Goal: Check status: Check status

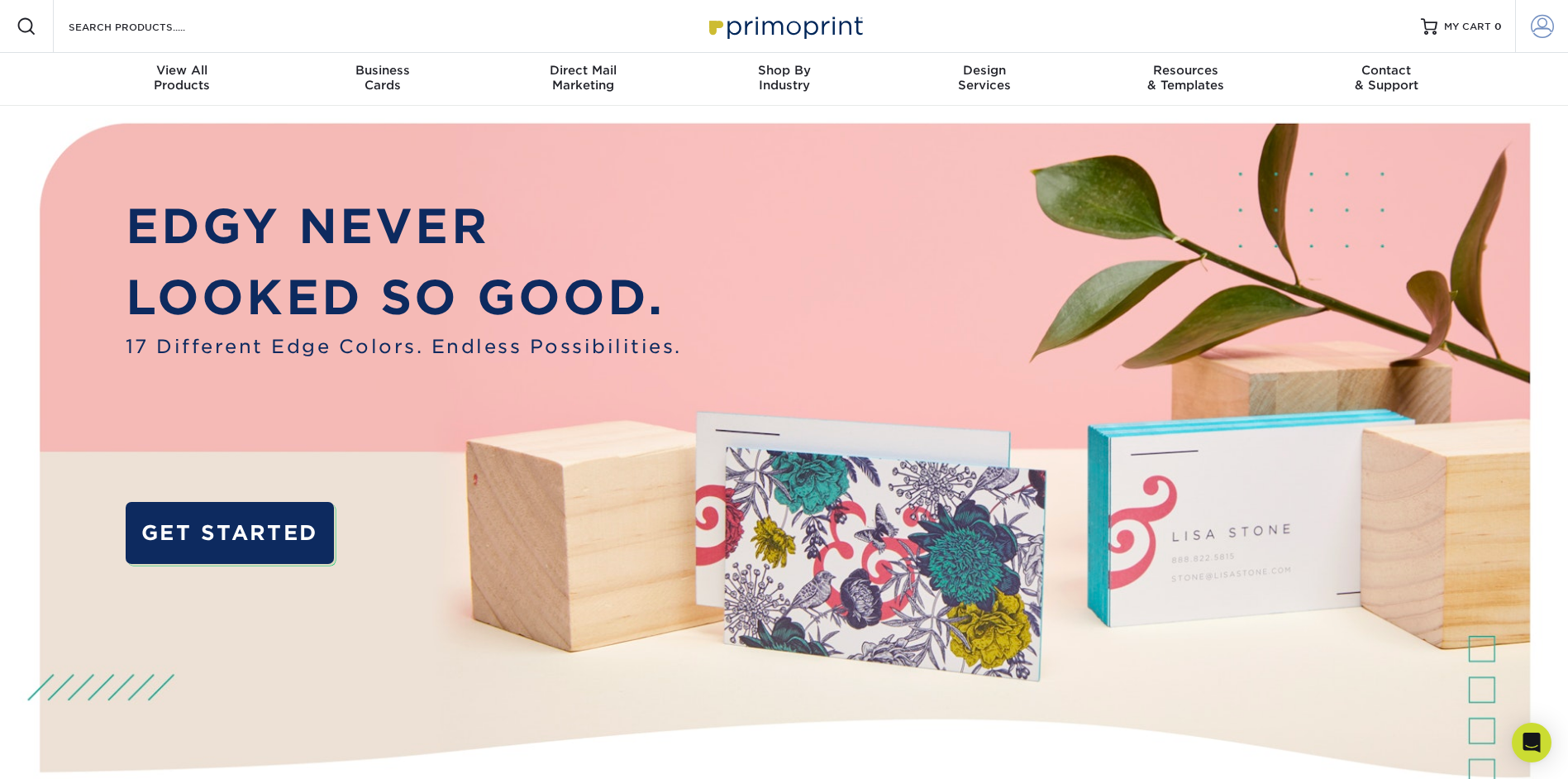
click at [1538, 31] on span at bounding box center [1543, 26] width 23 height 23
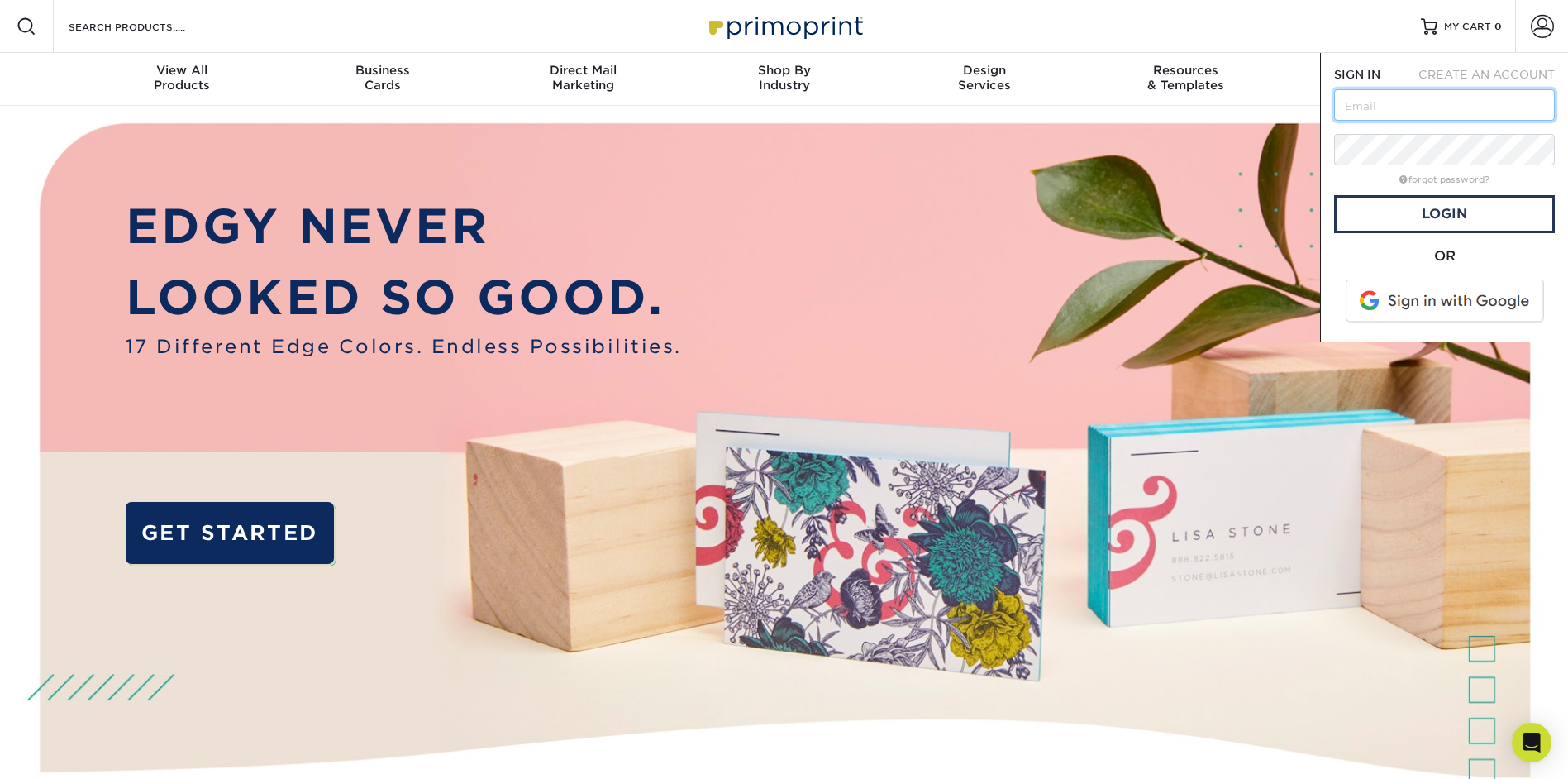
type input "[EMAIL_ADDRESS][DOMAIN_NAME]"
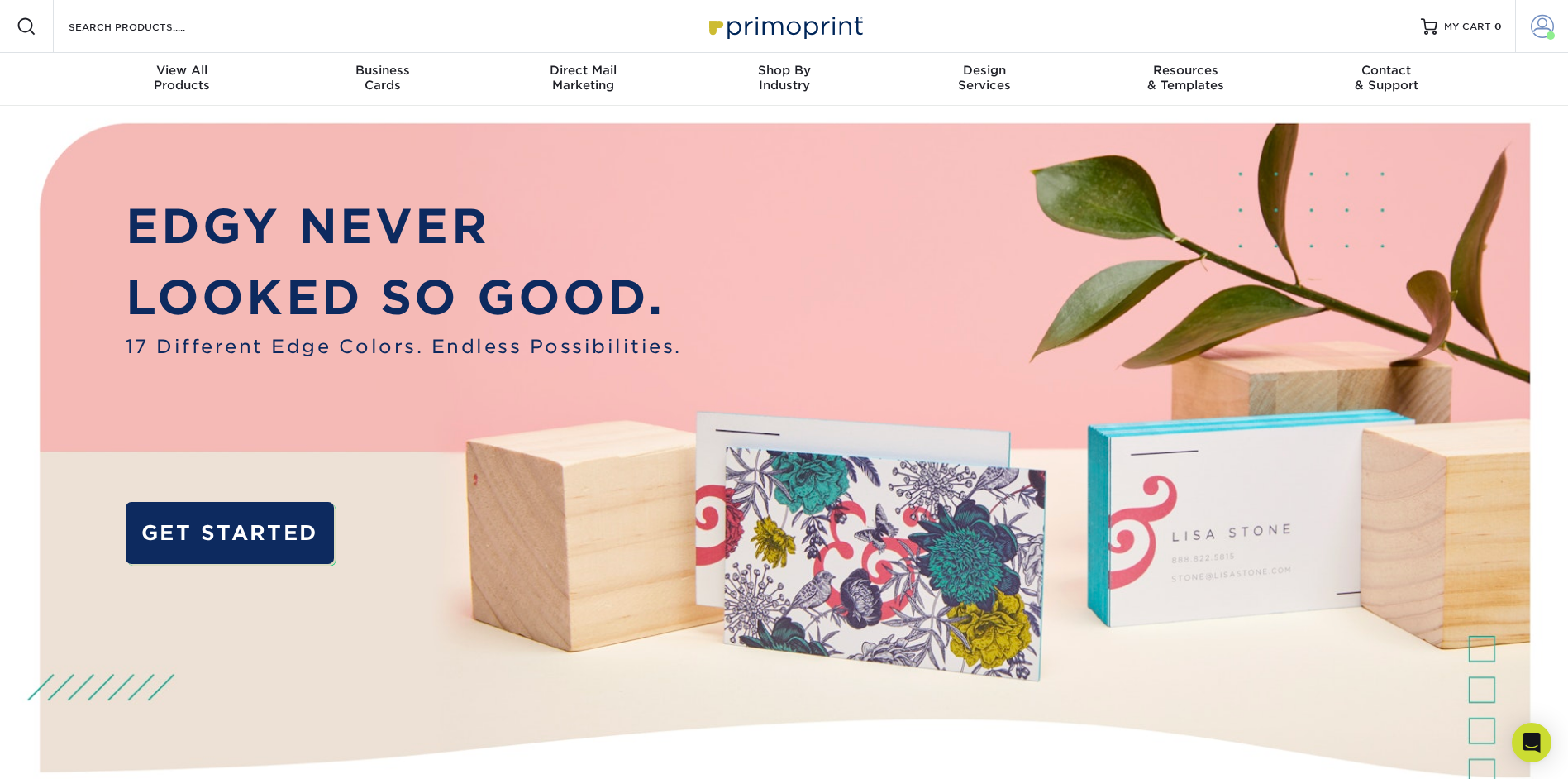
click at [1535, 24] on span at bounding box center [1543, 26] width 23 height 23
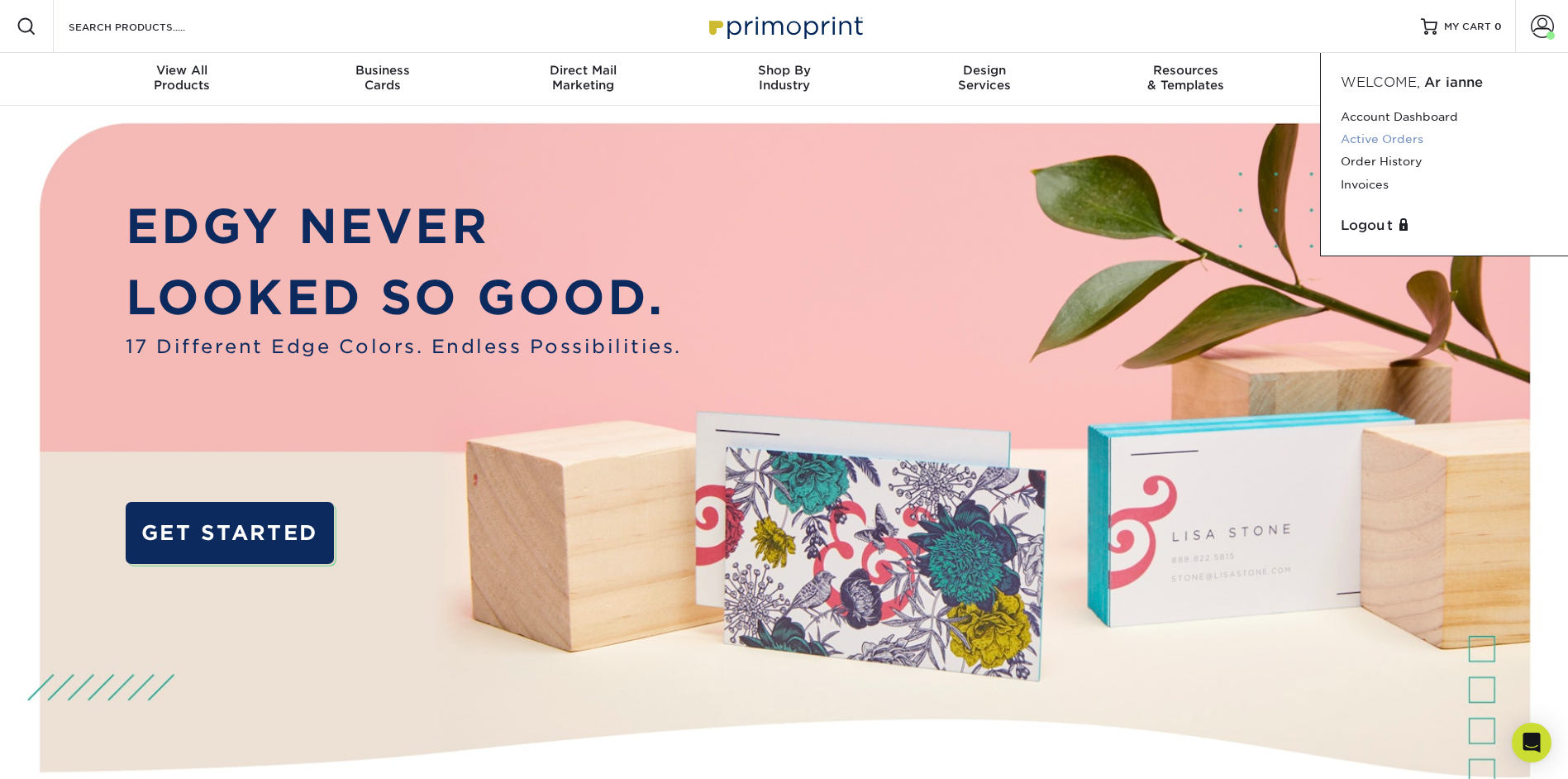
click at [1368, 139] on link "Active Orders" at bounding box center [1445, 138] width 208 height 22
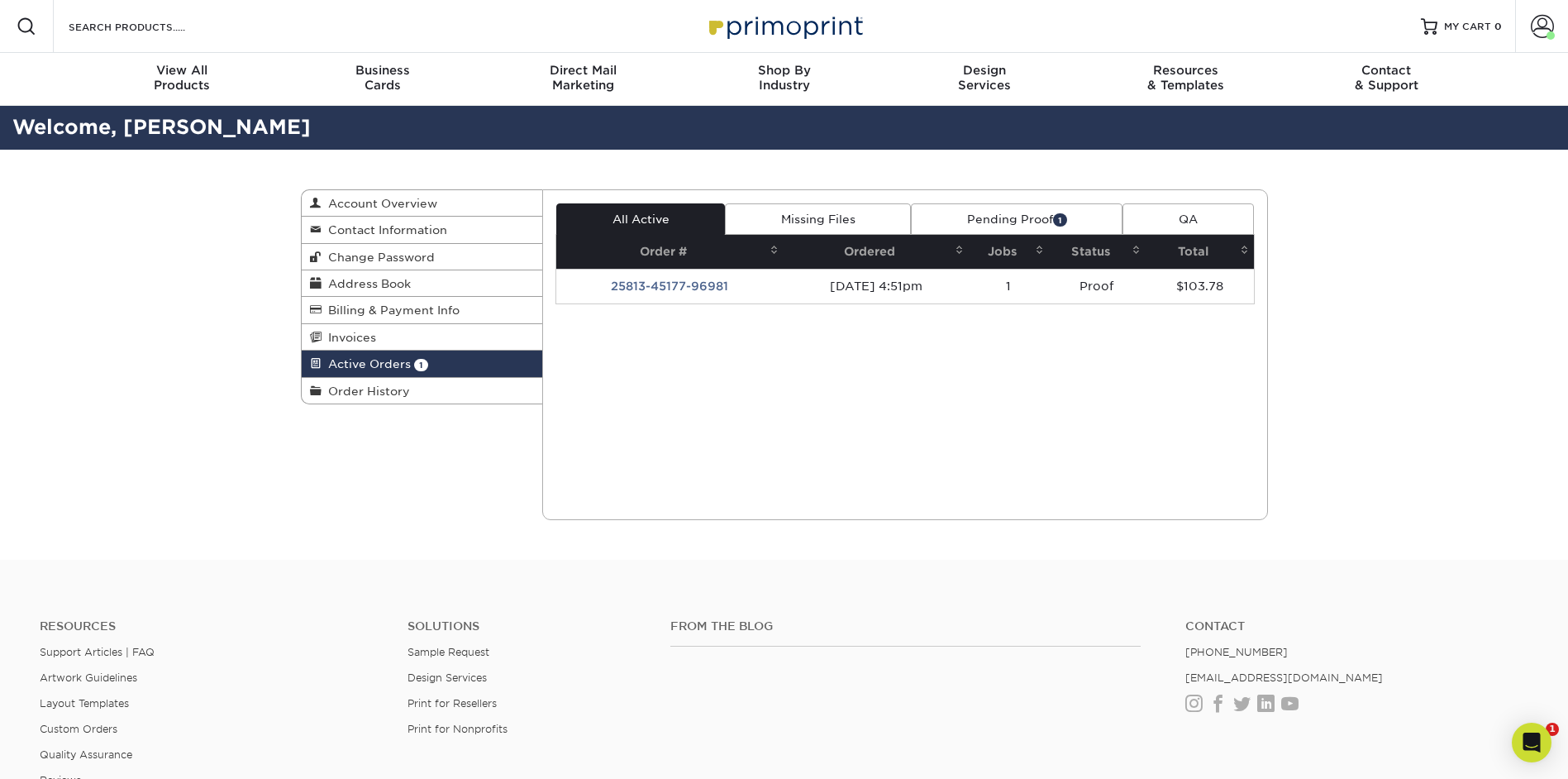
click at [991, 215] on link "Pending Proof 1" at bounding box center [1017, 219] width 211 height 32
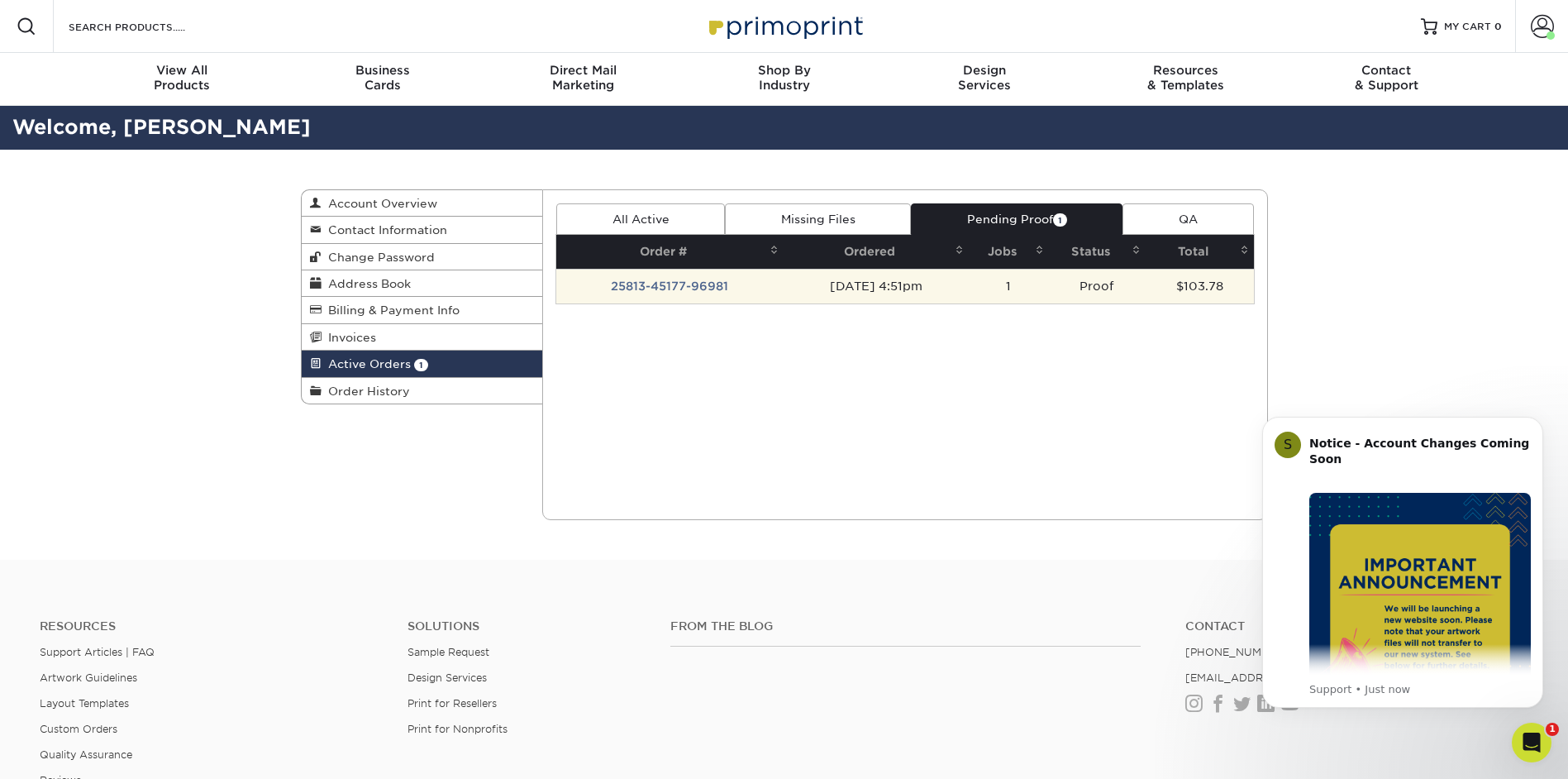
click at [648, 289] on td "25813-45177-96981" at bounding box center [670, 286] width 228 height 35
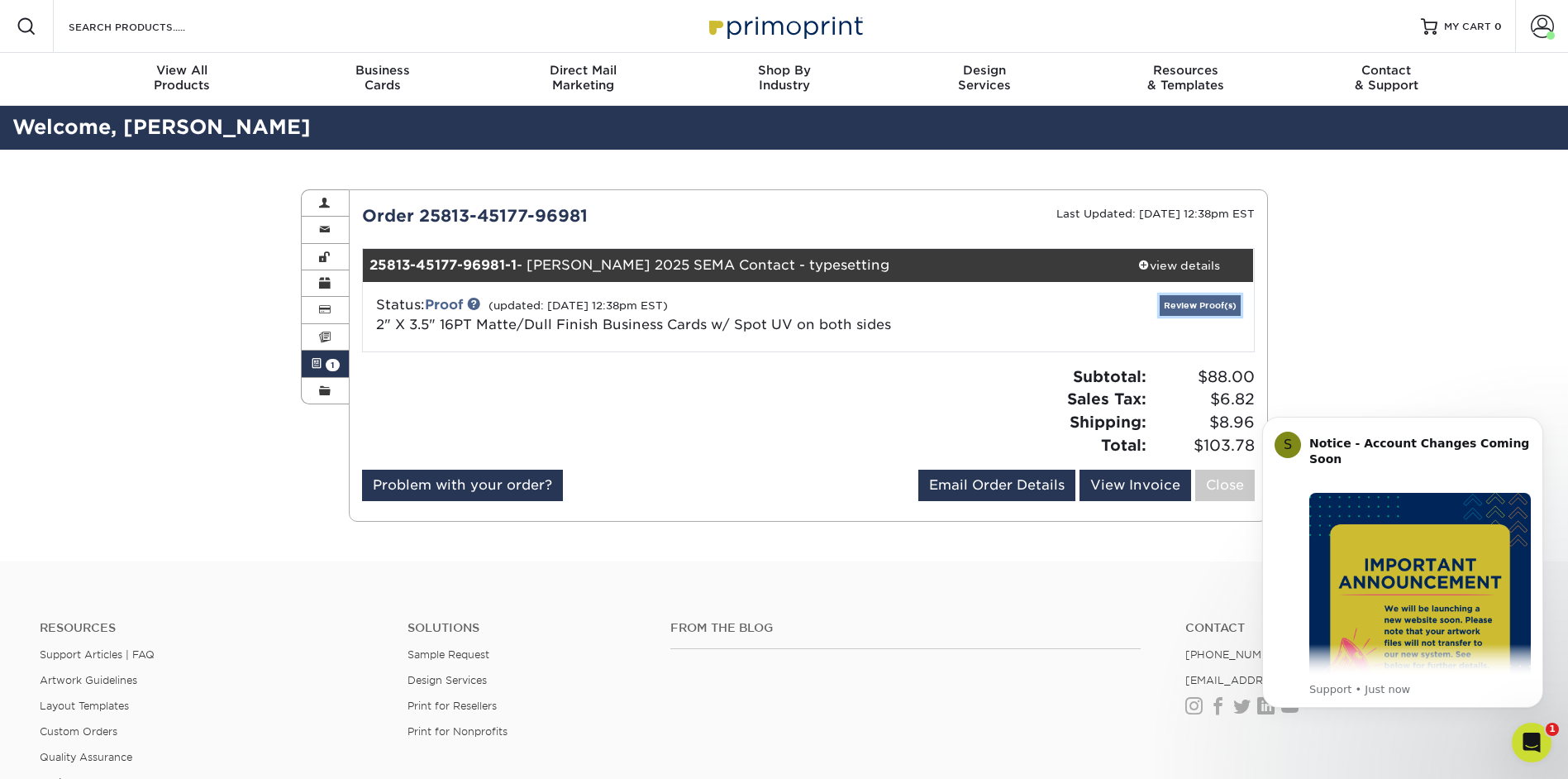
click at [1194, 303] on link "Review Proof(s)" at bounding box center [1200, 305] width 81 height 21
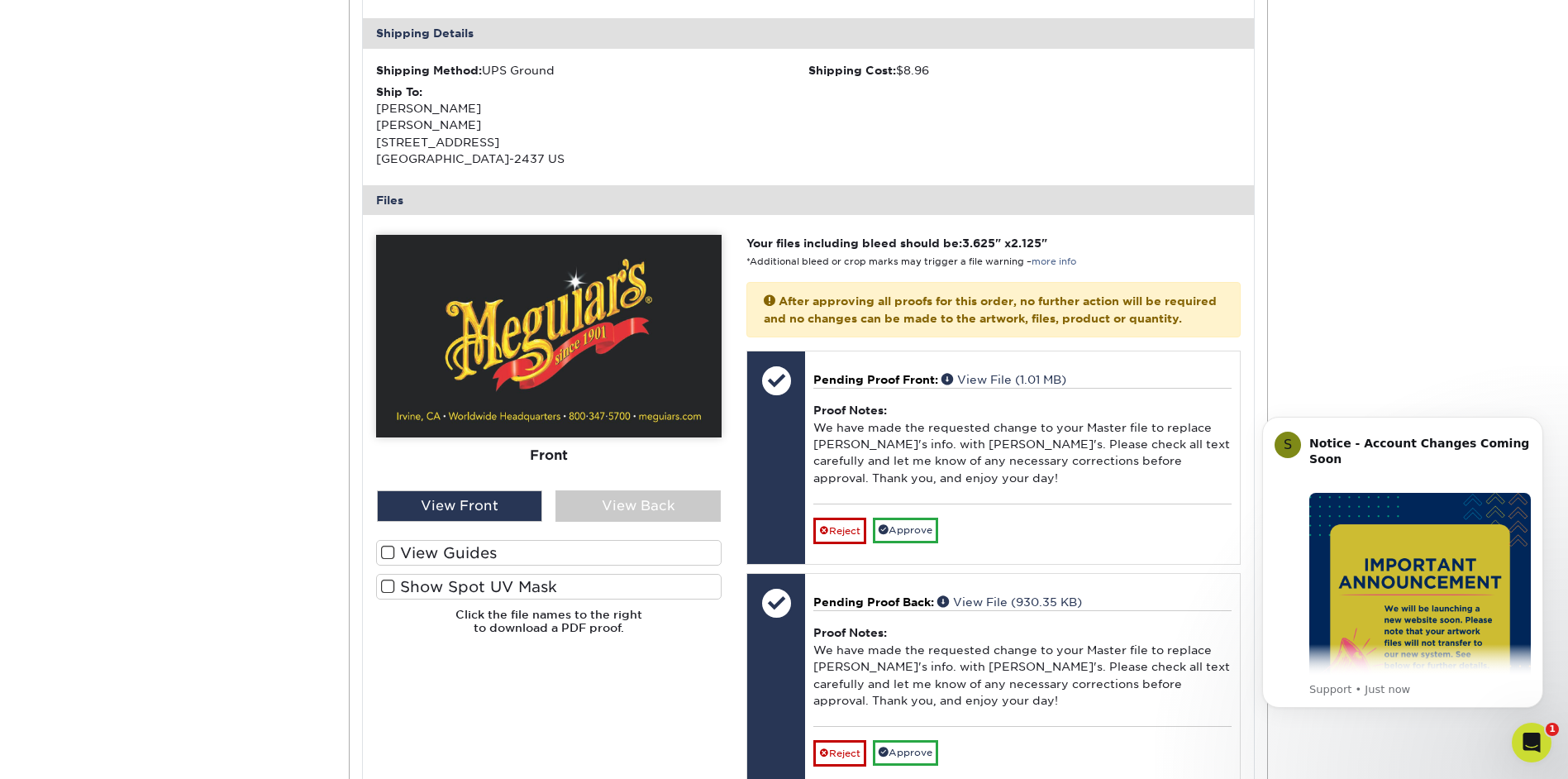
scroll to position [578, 0]
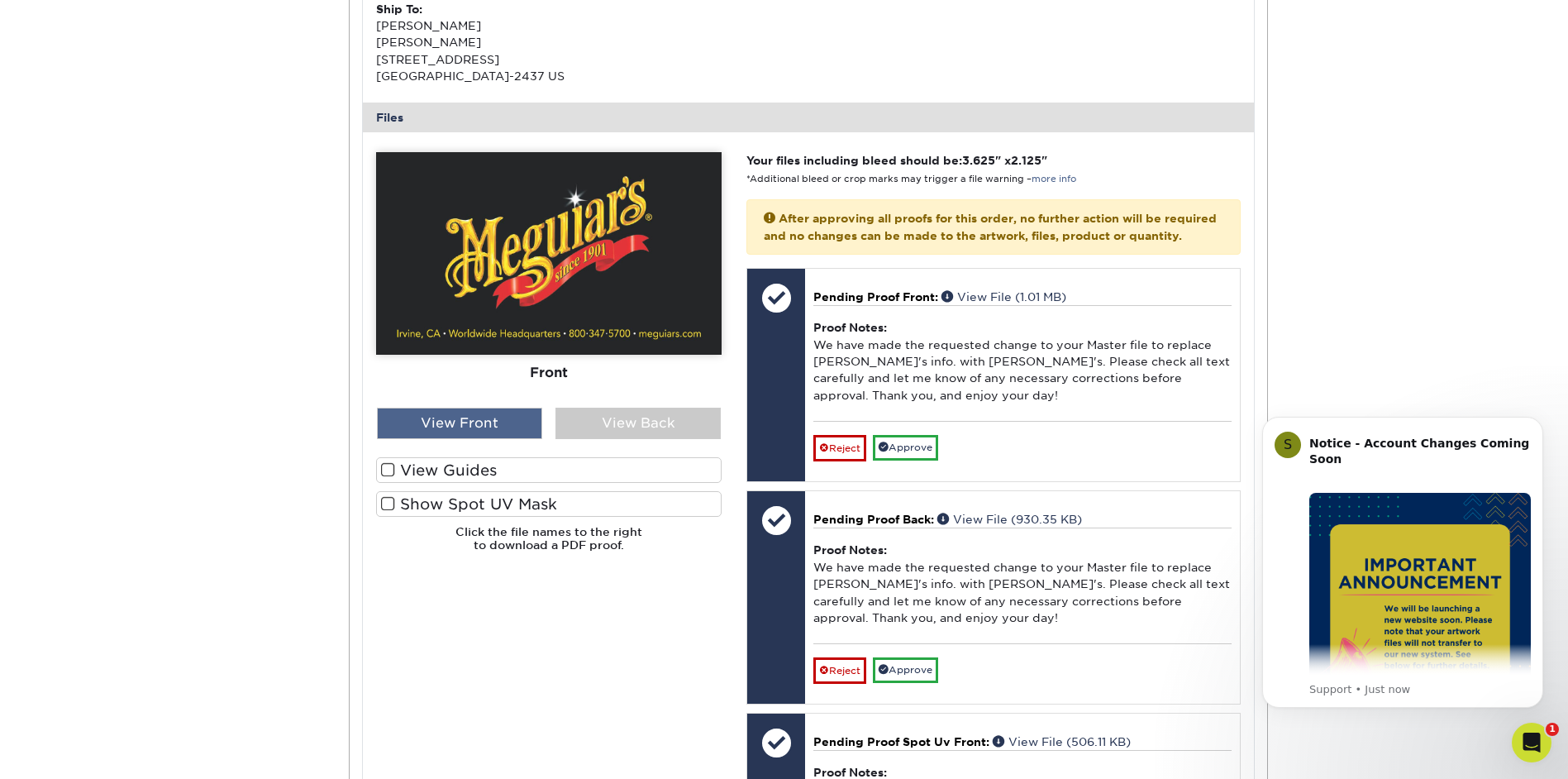
click at [463, 435] on div "View Front" at bounding box center [459, 423] width 165 height 32
click at [464, 424] on div "View Front" at bounding box center [459, 423] width 165 height 32
click at [614, 418] on div "View Back" at bounding box center [638, 423] width 165 height 32
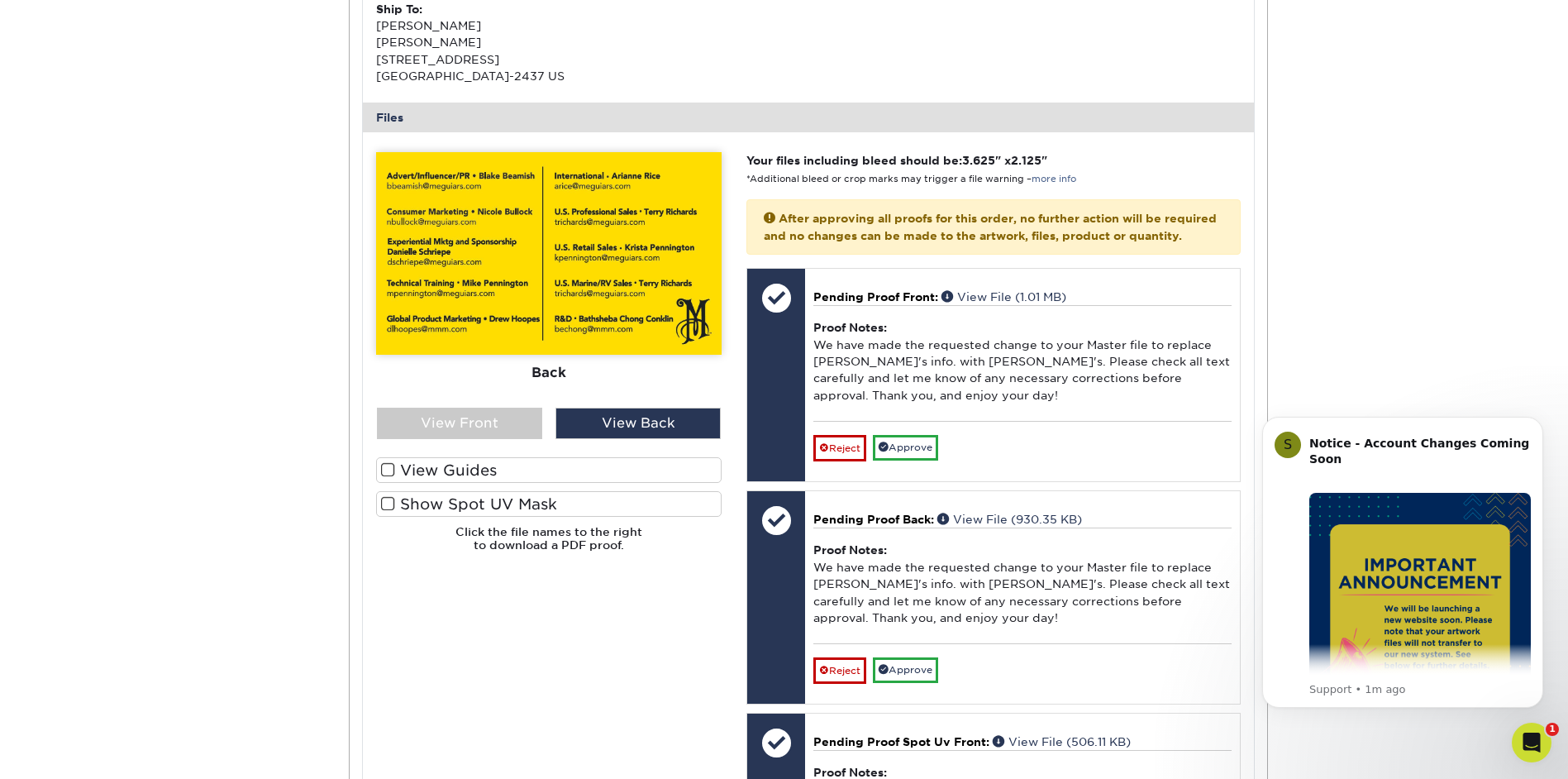
click at [97, 191] on div "Active Orders Account Overview Contact Information Change Password Address Book…" at bounding box center [784, 478] width 1568 height 1816
click at [621, 424] on div "View Back" at bounding box center [638, 423] width 165 height 32
click at [524, 439] on div "View Front" at bounding box center [459, 423] width 165 height 32
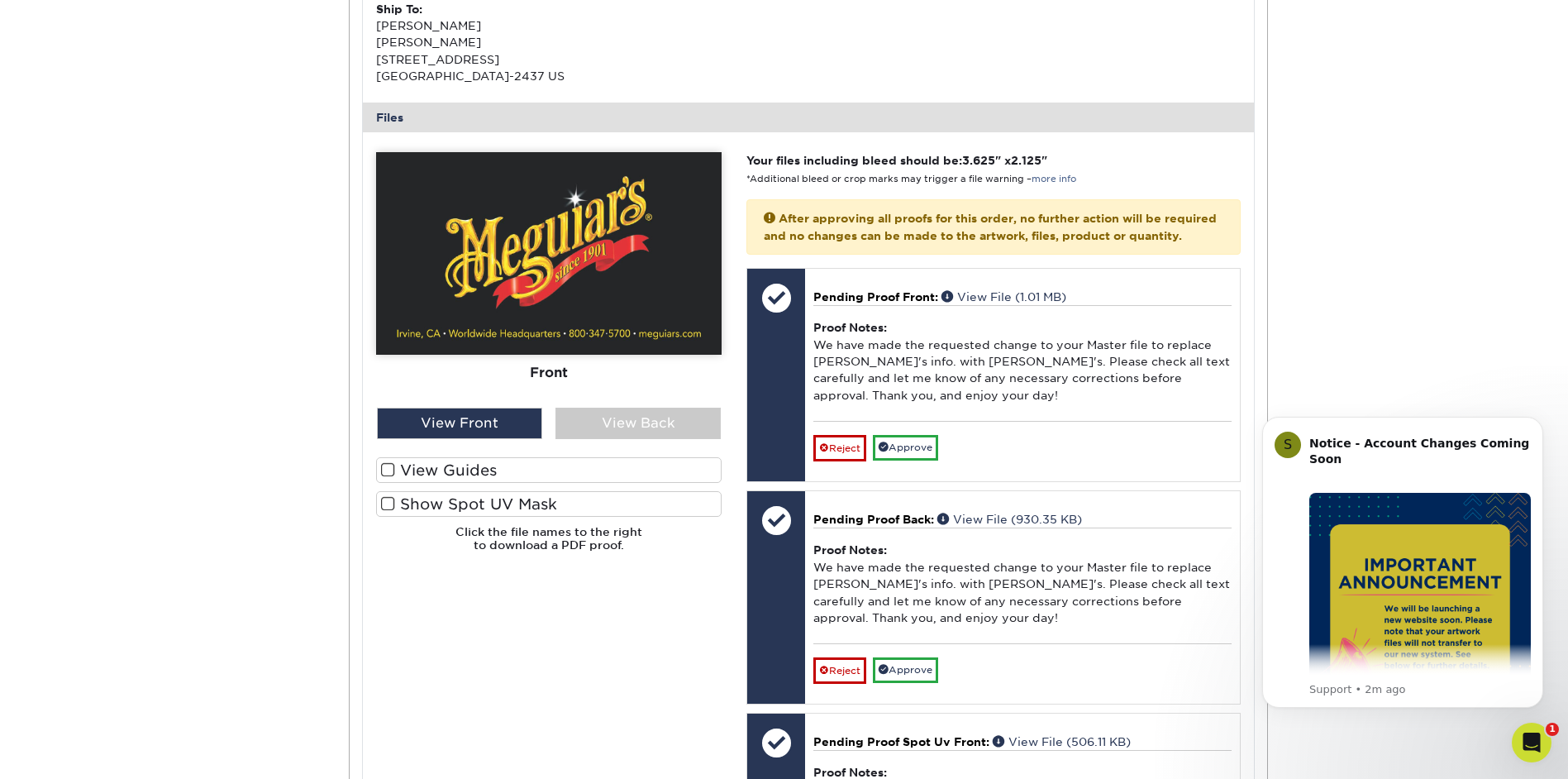
click at [104, 349] on div "Active Orders Account Overview Contact Information Change Password Address Book…" at bounding box center [784, 478] width 1568 height 1816
click at [394, 473] on span at bounding box center [388, 470] width 14 height 15
click at [0, 0] on input "View Guides" at bounding box center [0, 0] width 0 height 0
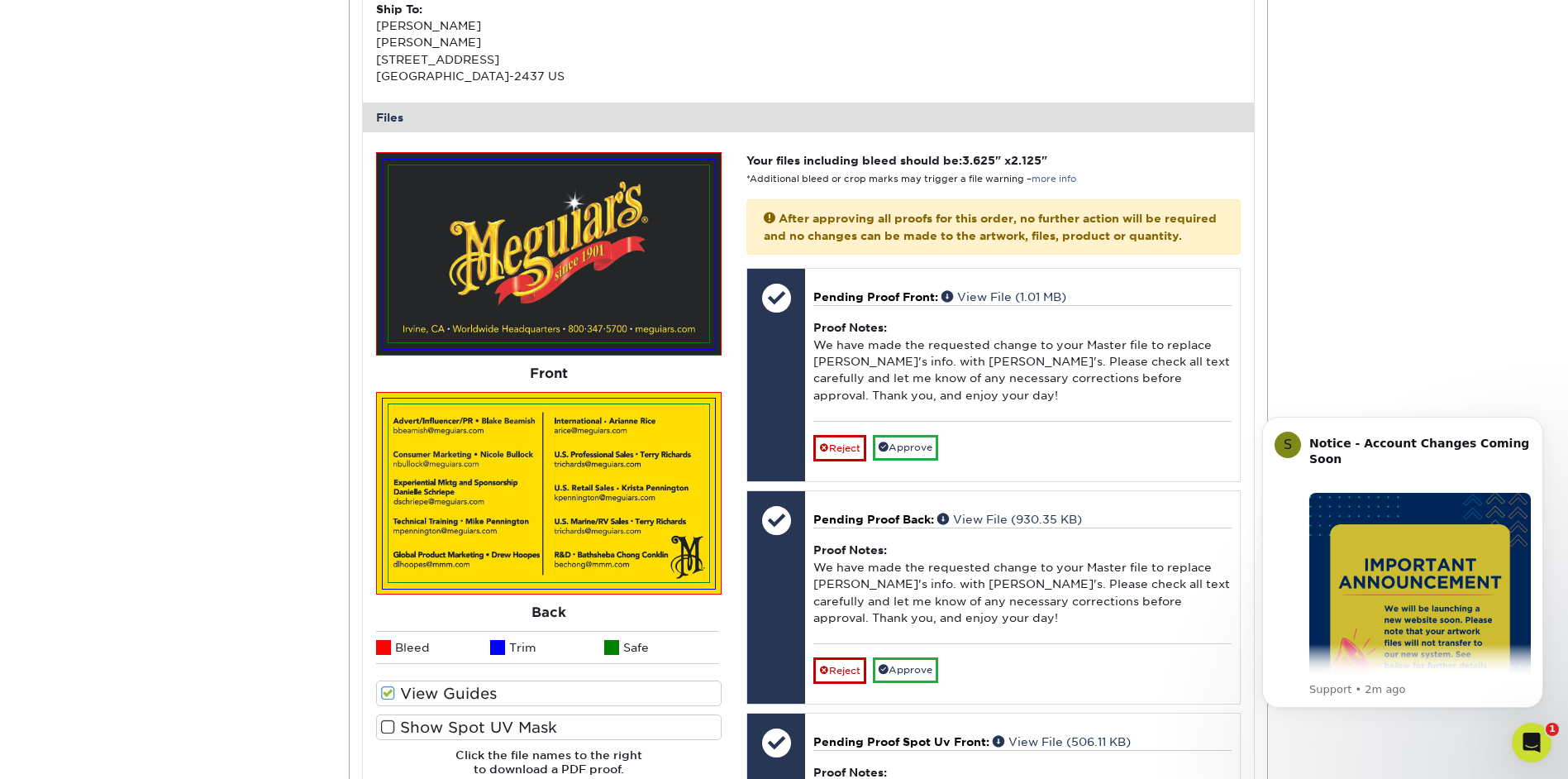
click at [403, 725] on label "Show Spot UV Mask" at bounding box center [550, 726] width 346 height 26
click at [0, 0] on input "Show Spot UV Mask" at bounding box center [0, 0] width 0 height 0
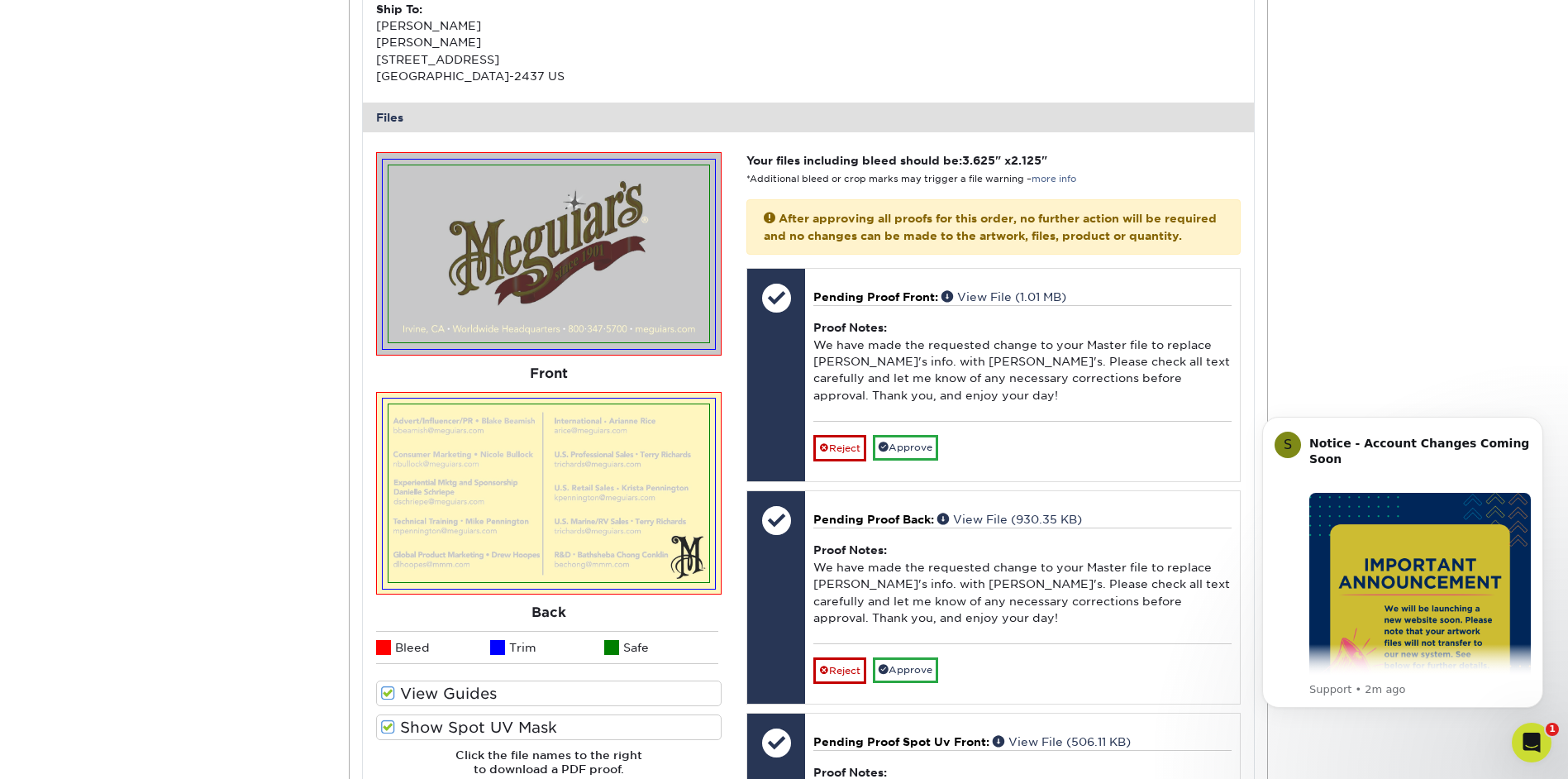
click at [386, 694] on span at bounding box center [388, 693] width 14 height 15
click at [0, 0] on input "View Guides" at bounding box center [0, 0] width 0 height 0
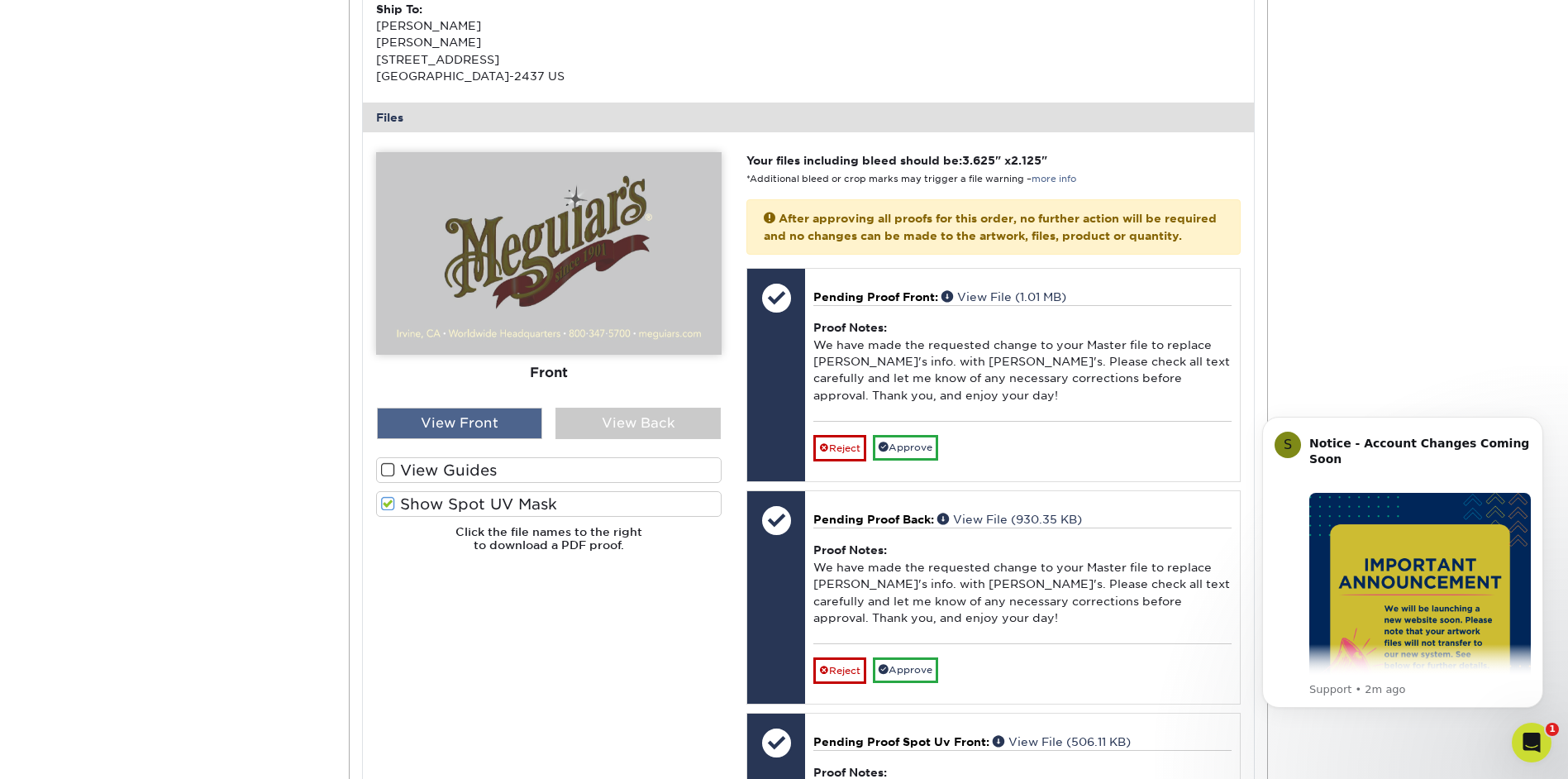
click at [478, 433] on div "View Front" at bounding box center [459, 423] width 165 height 32
click at [588, 424] on div "View Back" at bounding box center [638, 423] width 165 height 32
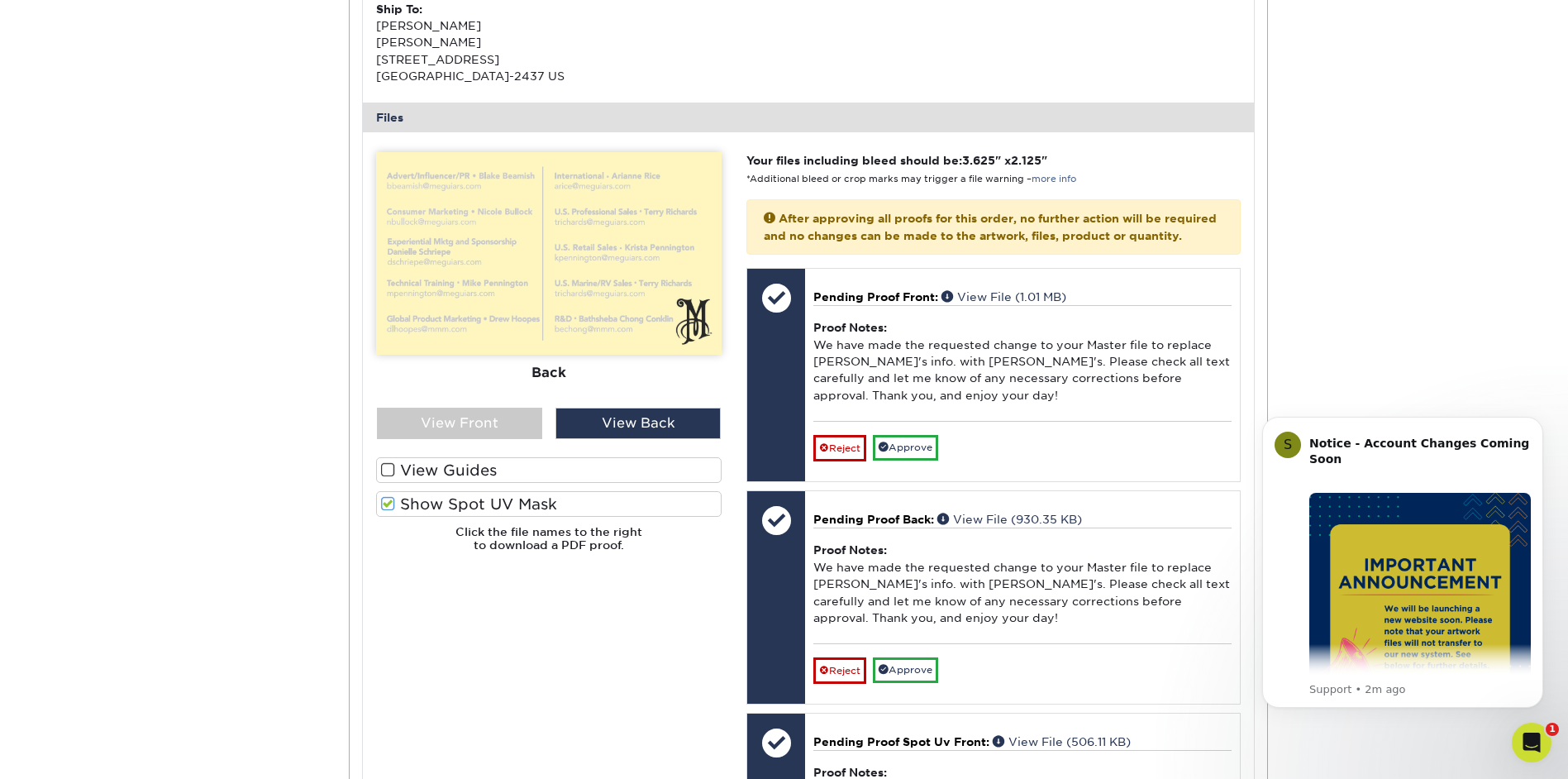
click at [393, 501] on span at bounding box center [388, 503] width 14 height 15
click at [0, 0] on input "Show Spot UV Mask" at bounding box center [0, 0] width 0 height 0
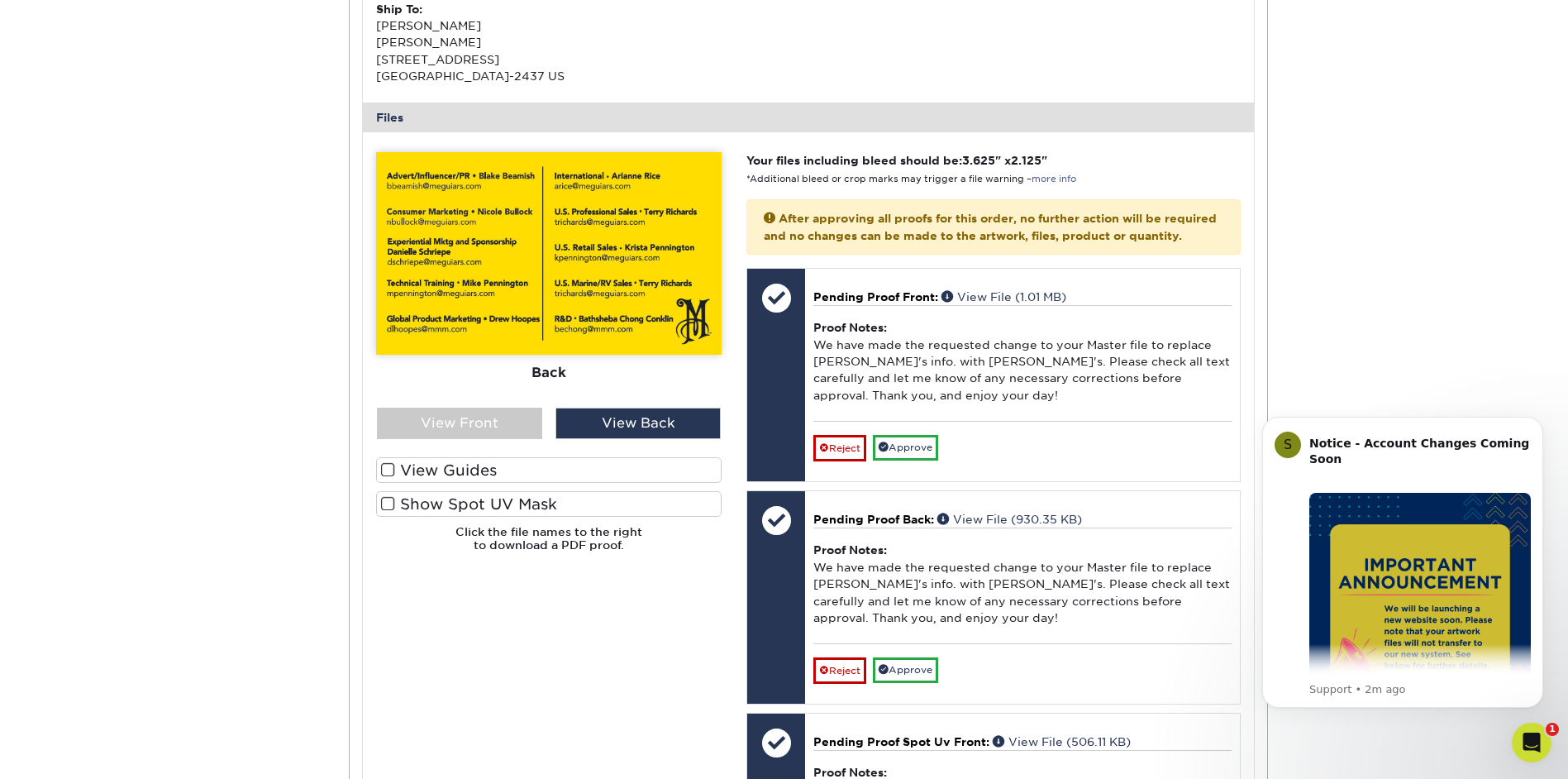
click at [386, 472] on span at bounding box center [388, 470] width 14 height 15
click at [0, 0] on input "View Guides" at bounding box center [0, 0] width 0 height 0
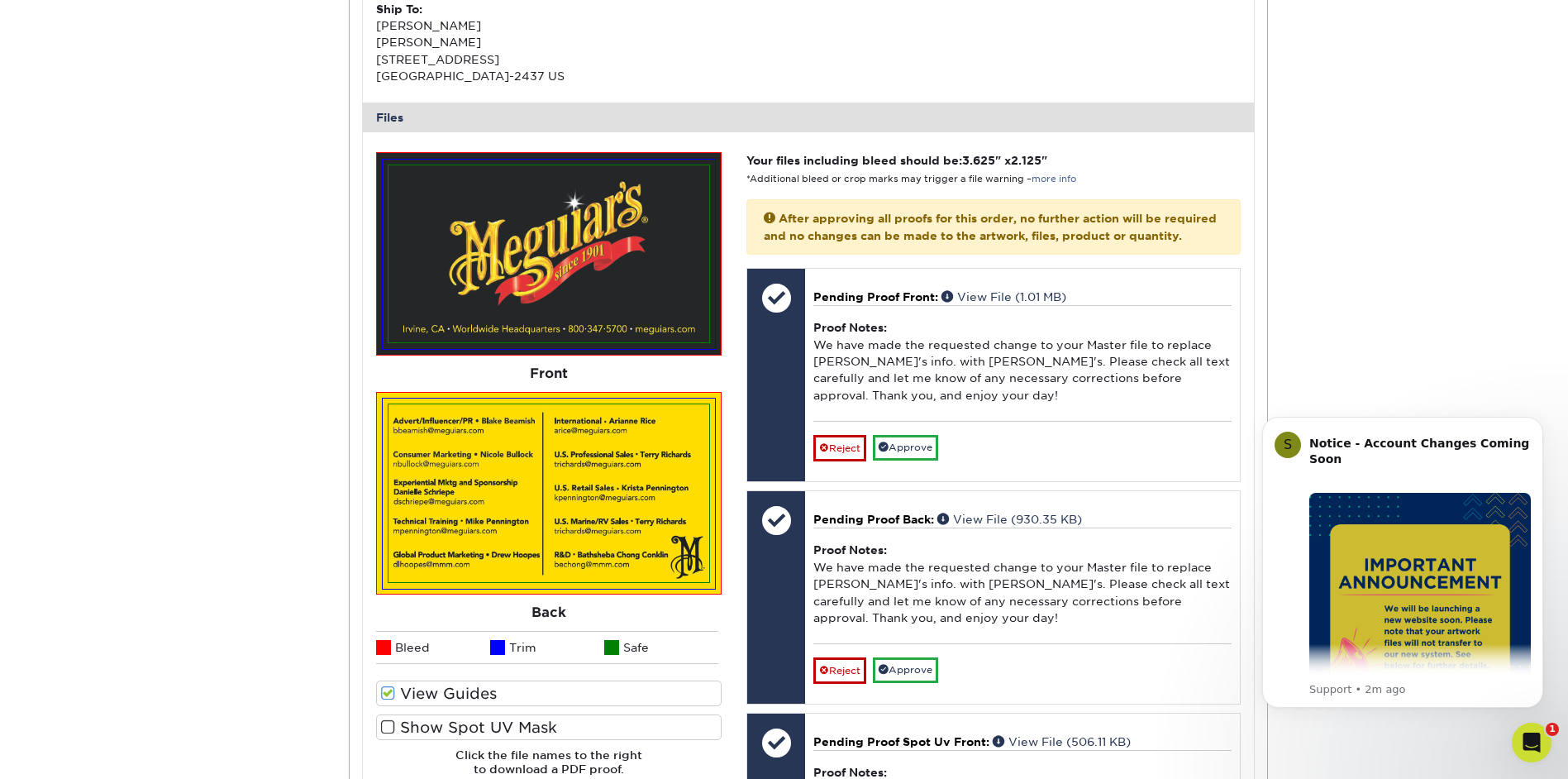
click at [384, 694] on span at bounding box center [388, 693] width 14 height 15
click at [0, 0] on input "View Guides" at bounding box center [0, 0] width 0 height 0
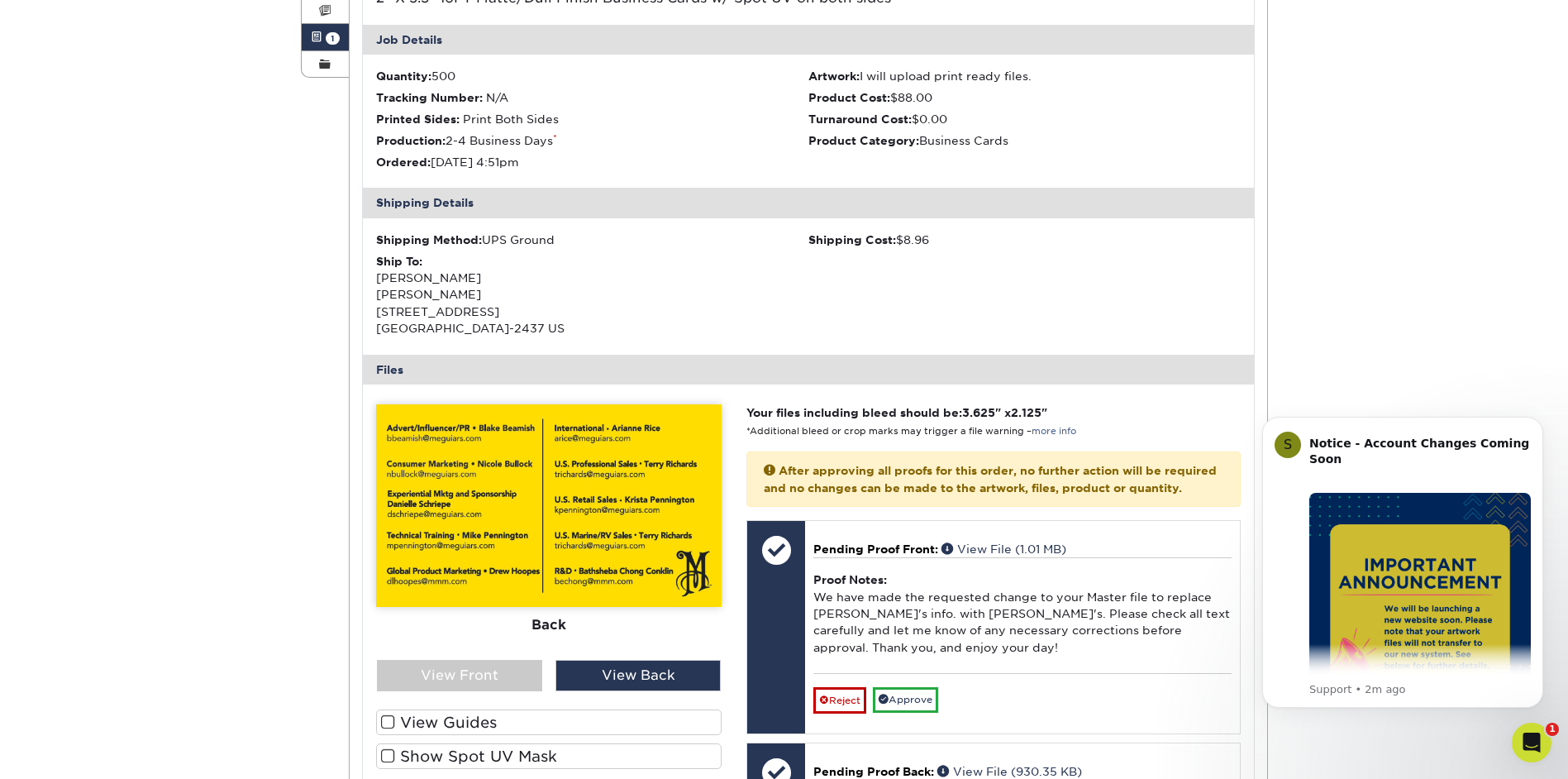
scroll to position [330, 0]
